Goal: Information Seeking & Learning: Learn about a topic

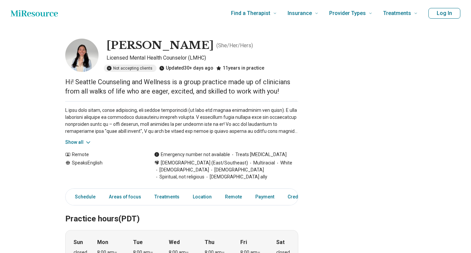
click at [74, 143] on button "Show all" at bounding box center [78, 142] width 26 height 7
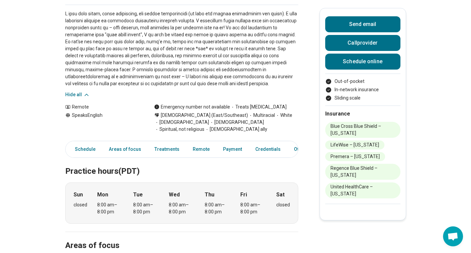
scroll to position [100, 0]
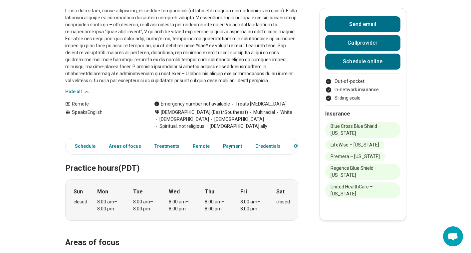
click at [158, 80] on p at bounding box center [181, 45] width 233 height 77
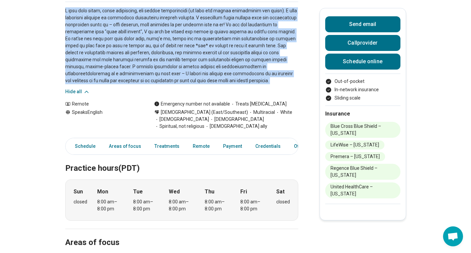
click at [116, 77] on p at bounding box center [181, 45] width 233 height 77
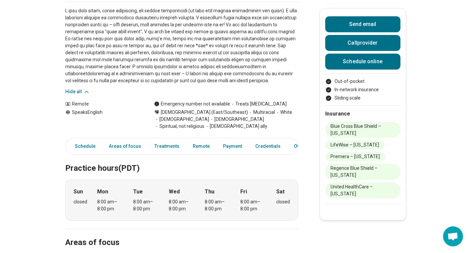
click at [116, 77] on p at bounding box center [181, 45] width 233 height 77
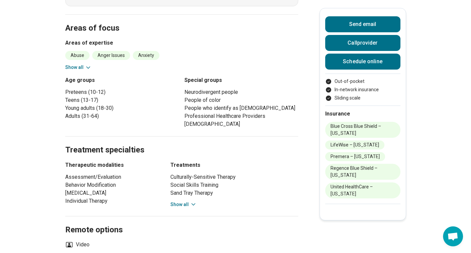
scroll to position [314, 0]
click at [79, 64] on button "Show all" at bounding box center [78, 67] width 26 height 7
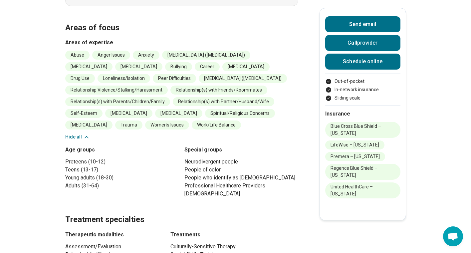
click at [182, 62] on li "Bullying" at bounding box center [178, 66] width 27 height 9
click at [211, 62] on li "Career" at bounding box center [207, 66] width 25 height 9
click at [244, 62] on li "[MEDICAL_DATA]" at bounding box center [246, 66] width 47 height 9
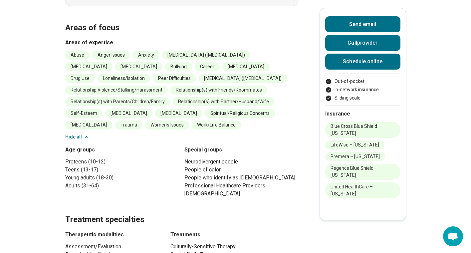
click at [244, 62] on li "[MEDICAL_DATA]" at bounding box center [246, 66] width 47 height 9
click at [95, 74] on li "Drug Use" at bounding box center [80, 78] width 30 height 9
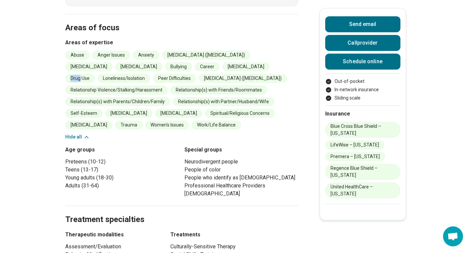
click at [95, 74] on li "Drug Use" at bounding box center [80, 78] width 30 height 9
click at [245, 64] on ul "Abuse Anger Issues Anxiety [MEDICAL_DATA] ([MEDICAL_DATA]) [MEDICAL_DATA] [MEDI…" at bounding box center [181, 90] width 233 height 79
click at [153, 74] on li "Peer Difficulties" at bounding box center [174, 78] width 43 height 9
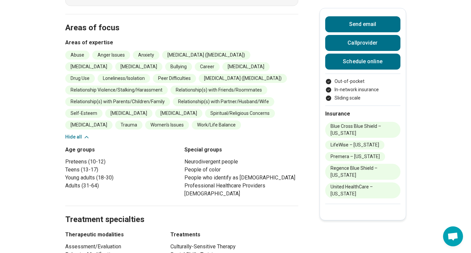
click at [153, 74] on li "Peer Difficulties" at bounding box center [174, 78] width 43 height 9
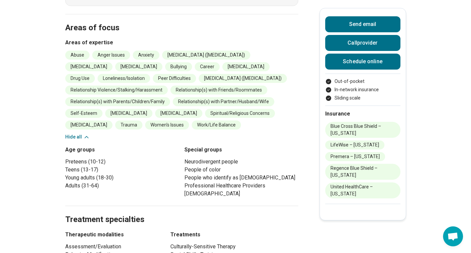
click at [210, 74] on li "[MEDICAL_DATA] ([MEDICAL_DATA])" at bounding box center [243, 78] width 88 height 9
click at [97, 86] on li "Relationship Violence/Stalking/Harassment" at bounding box center [116, 90] width 103 height 9
click at [98, 74] on li "Loneliness/Isolation" at bounding box center [124, 78] width 53 height 9
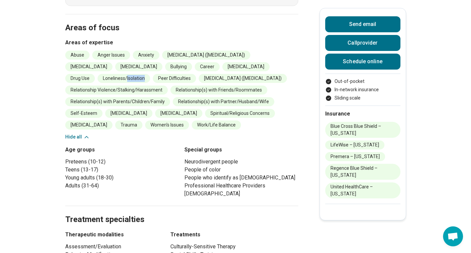
click at [98, 74] on li "Loneliness/Isolation" at bounding box center [124, 78] width 53 height 9
click at [18, 84] on main "[PERSON_NAME] ( She/Her/Hers ) Licensed Mental Health Counselor (LMHC) Not acce…" at bounding box center [235, 154] width 471 height 884
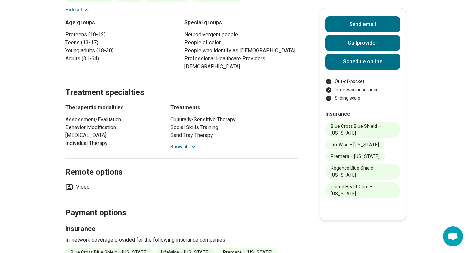
scroll to position [444, 0]
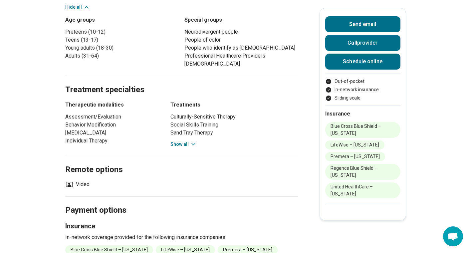
click at [175, 141] on button "Show all" at bounding box center [184, 144] width 26 height 7
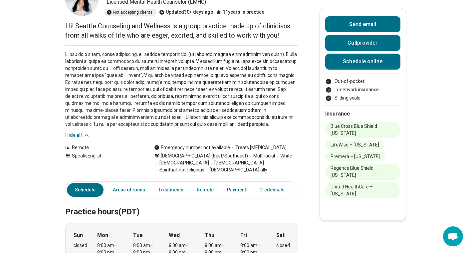
scroll to position [0, 0]
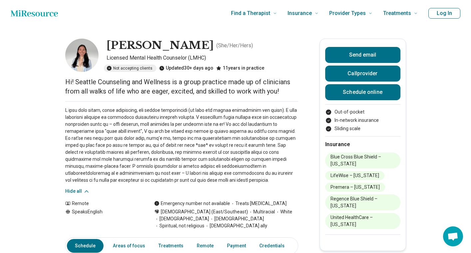
click at [85, 54] on img at bounding box center [81, 55] width 33 height 33
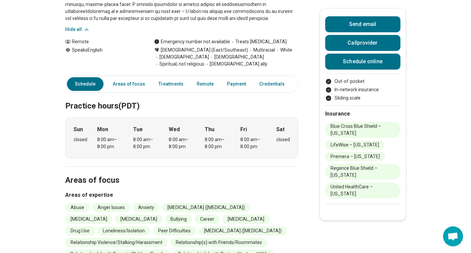
scroll to position [163, 0]
